Goal: Information Seeking & Learning: Learn about a topic

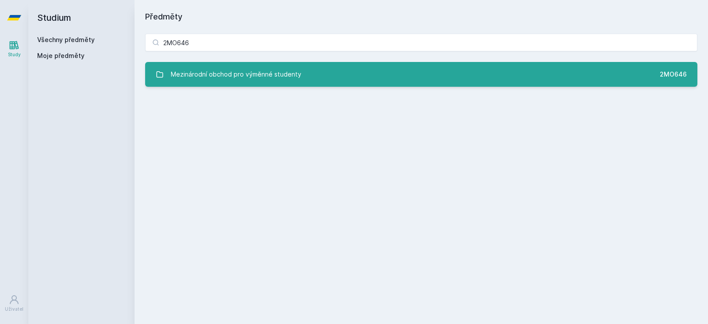
type input "2MO646"
click at [342, 72] on link "Mezinárodní obchod pro výměnné studenty 2MO646" at bounding box center [421, 74] width 552 height 25
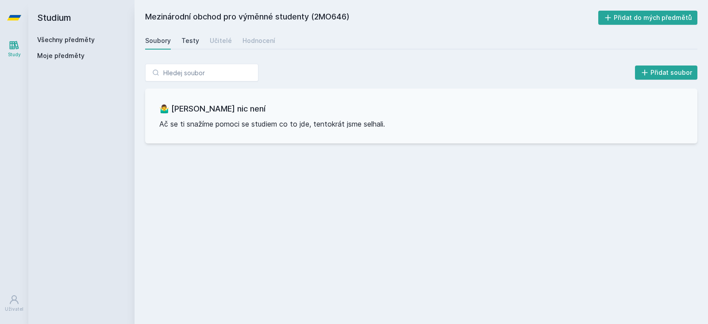
click at [188, 42] on div "Testy" at bounding box center [190, 40] width 18 height 9
click at [215, 39] on div "Učitelé" at bounding box center [221, 40] width 22 height 9
click at [252, 42] on div "Hodnocení" at bounding box center [258, 40] width 33 height 9
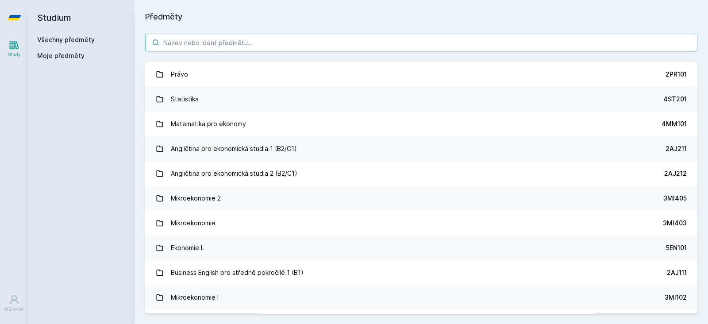
click at [274, 42] on input "search" at bounding box center [421, 43] width 552 height 18
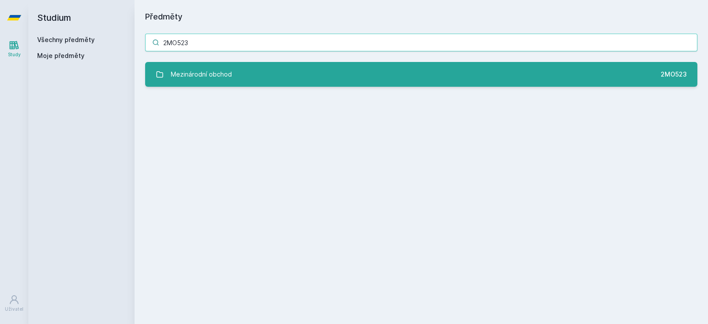
type input "2MO523"
click at [293, 73] on link "Mezinárodní obchod 2MO523" at bounding box center [421, 74] width 552 height 25
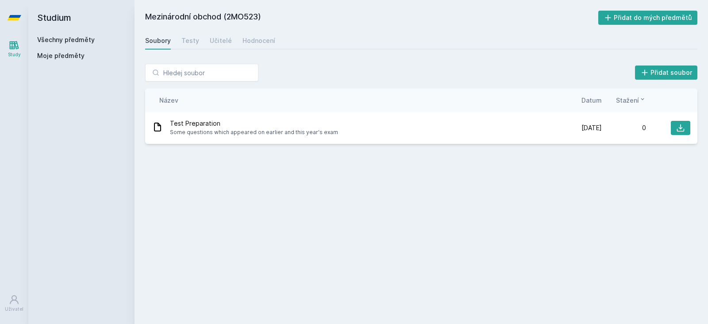
click at [248, 14] on h2 "Mezinárodní obchod (2MO523)" at bounding box center [371, 18] width 453 height 14
copy h2 "2MO523"
